Goal: Transaction & Acquisition: Book appointment/travel/reservation

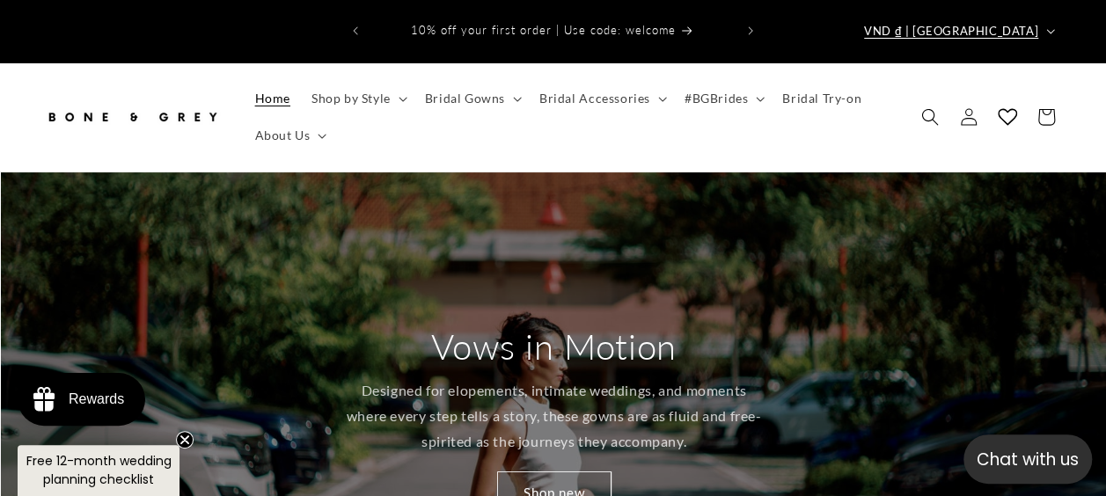
click at [1046, 14] on button "VND ₫ | Vietnam" at bounding box center [957, 30] width 208 height 33
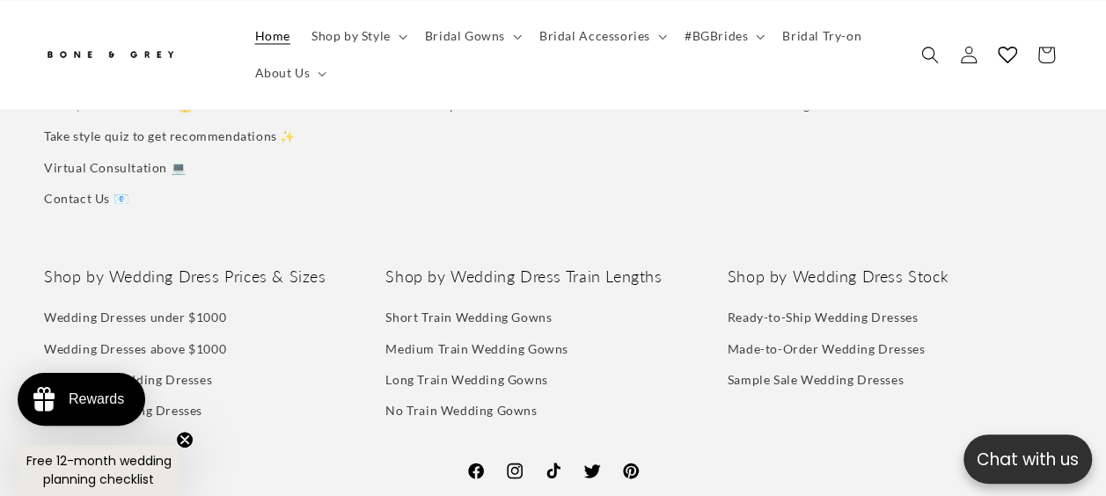
scroll to position [0, 3316]
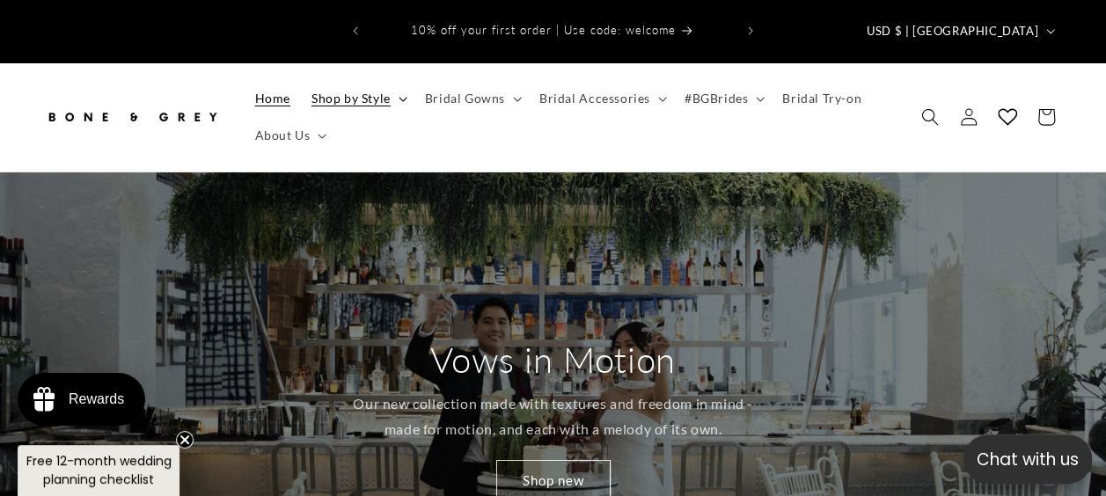
click at [389, 80] on summary "Shop by Style" at bounding box center [357, 98] width 113 height 37
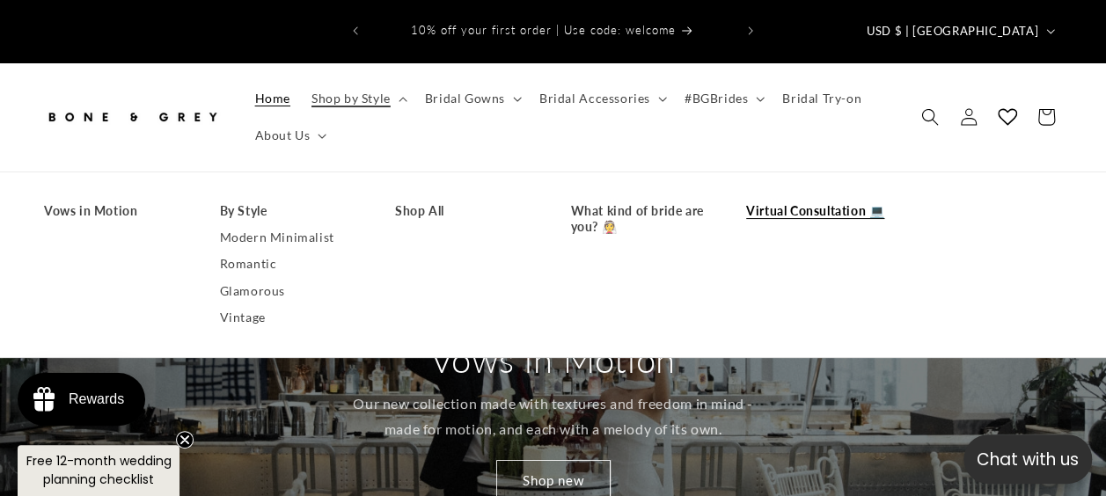
click at [816, 198] on link "Virtual Consultation 💻" at bounding box center [816, 211] width 141 height 26
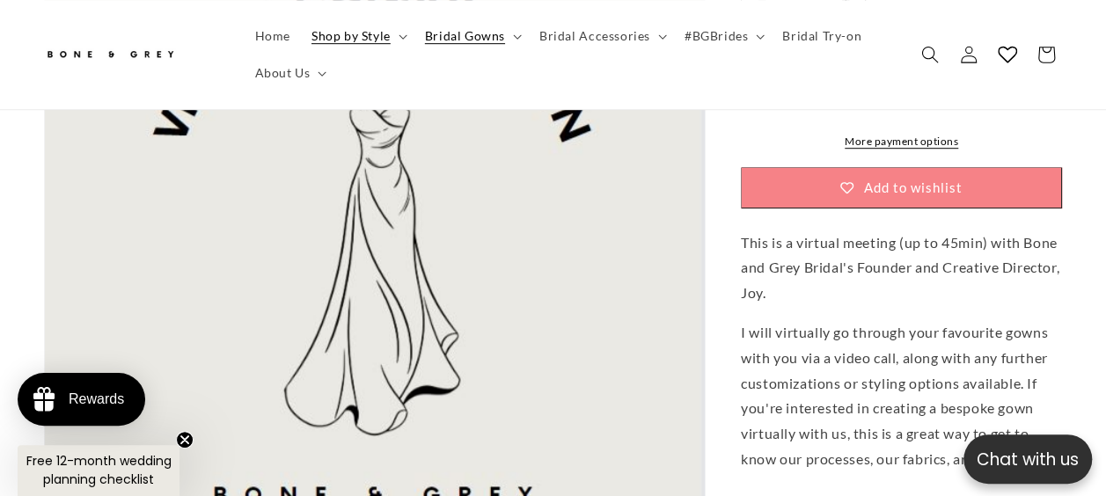
scroll to position [616, 0]
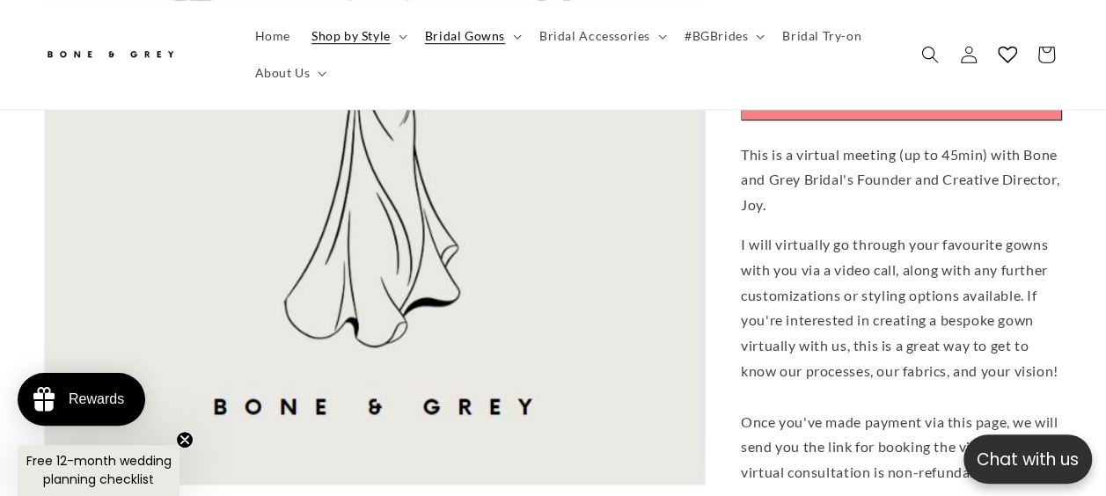
click at [183, 440] on circle "Close teaser" at bounding box center [185, 440] width 17 height 17
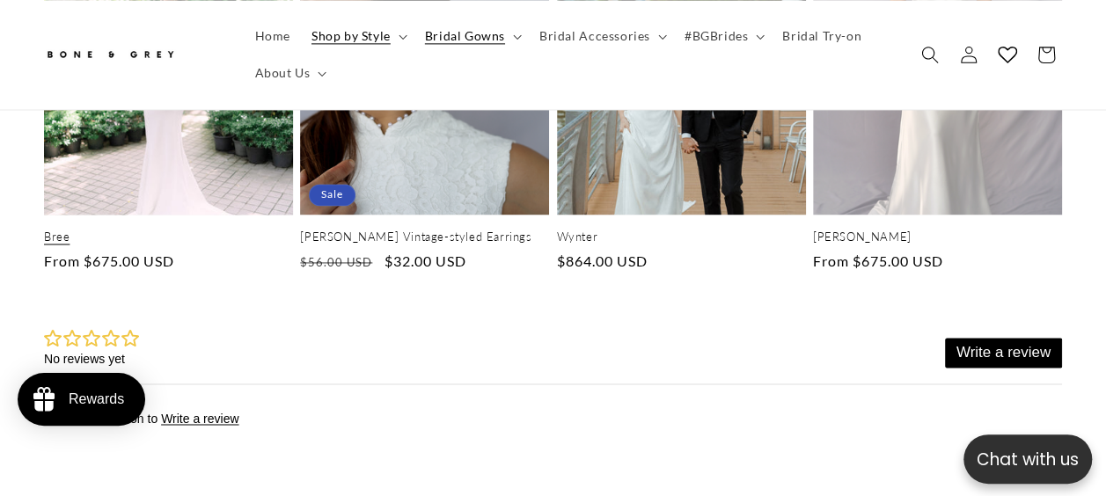
scroll to position [0, 0]
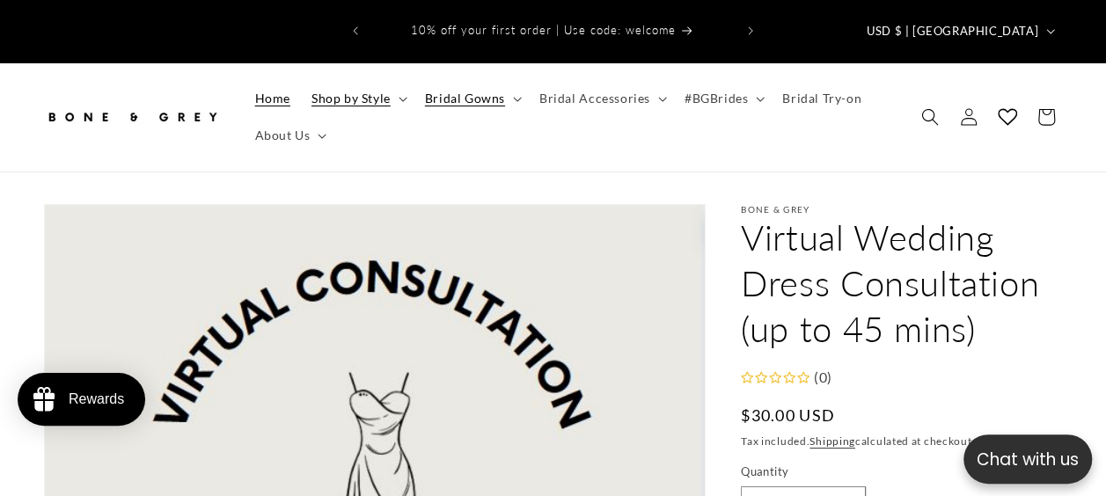
click at [272, 91] on span "Home" at bounding box center [272, 99] width 35 height 16
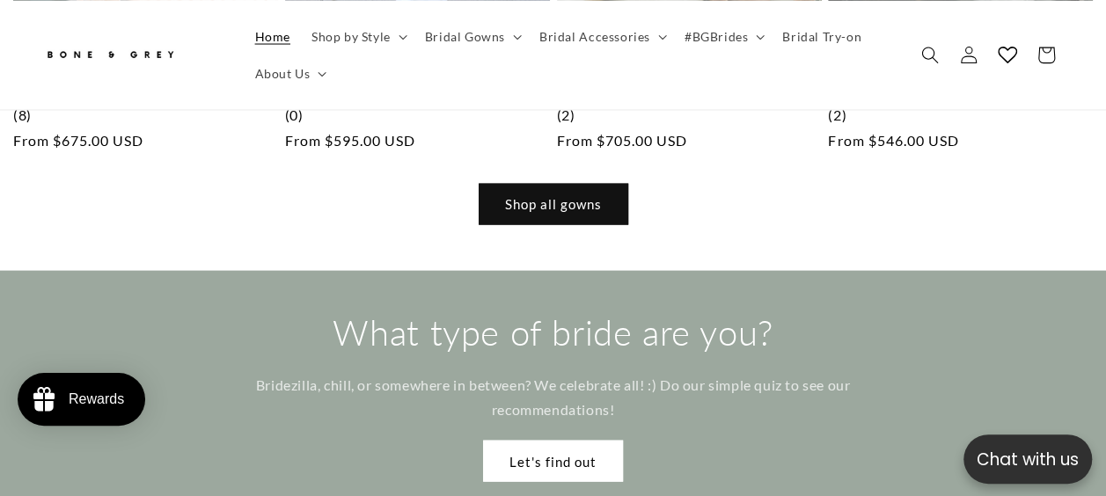
scroll to position [0, 1105]
